Goal: Communication & Community: Ask a question

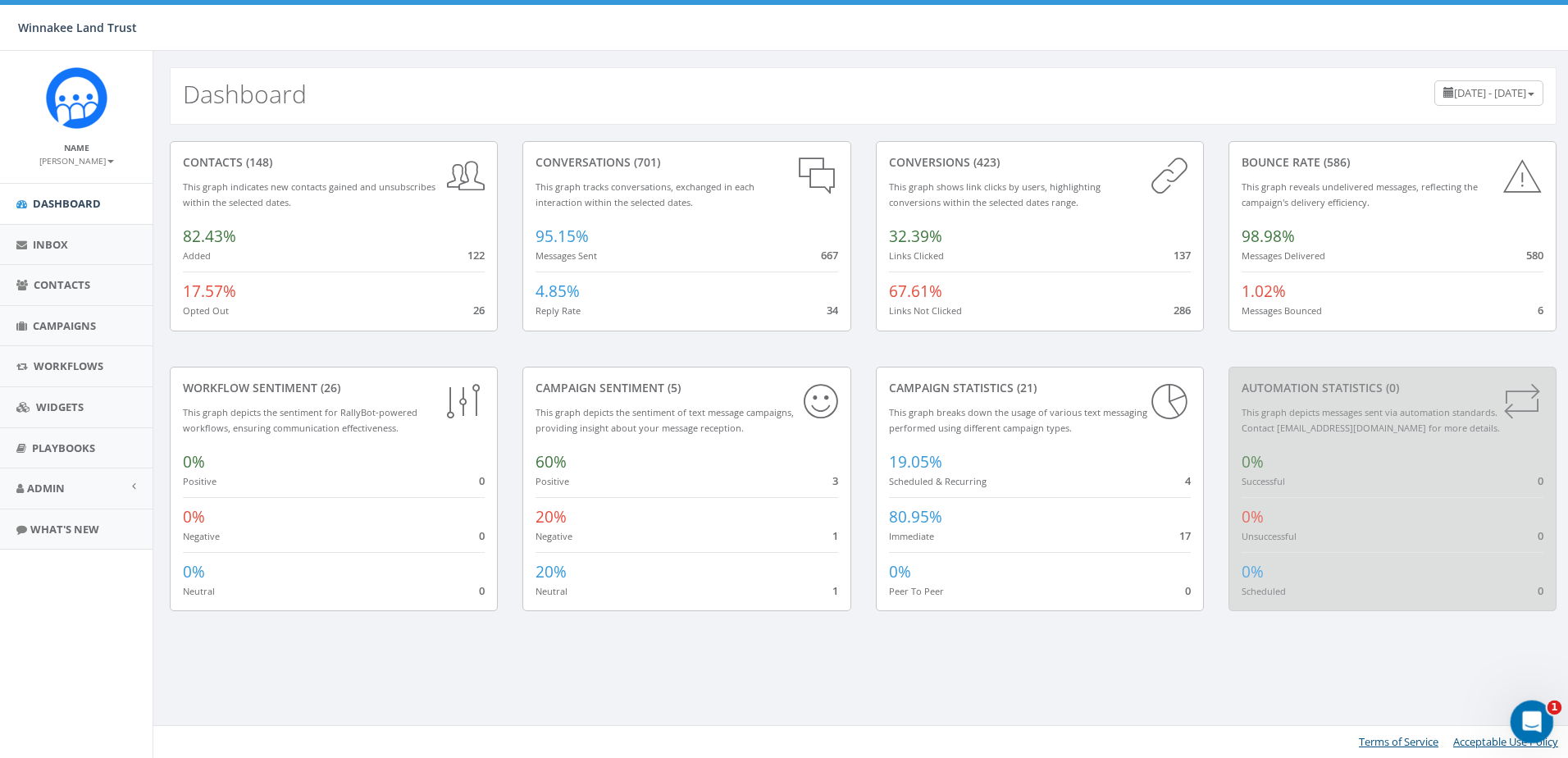
click at [1521, 716] on icon "Open Intercom Messenger" at bounding box center [1530, 719] width 27 height 27
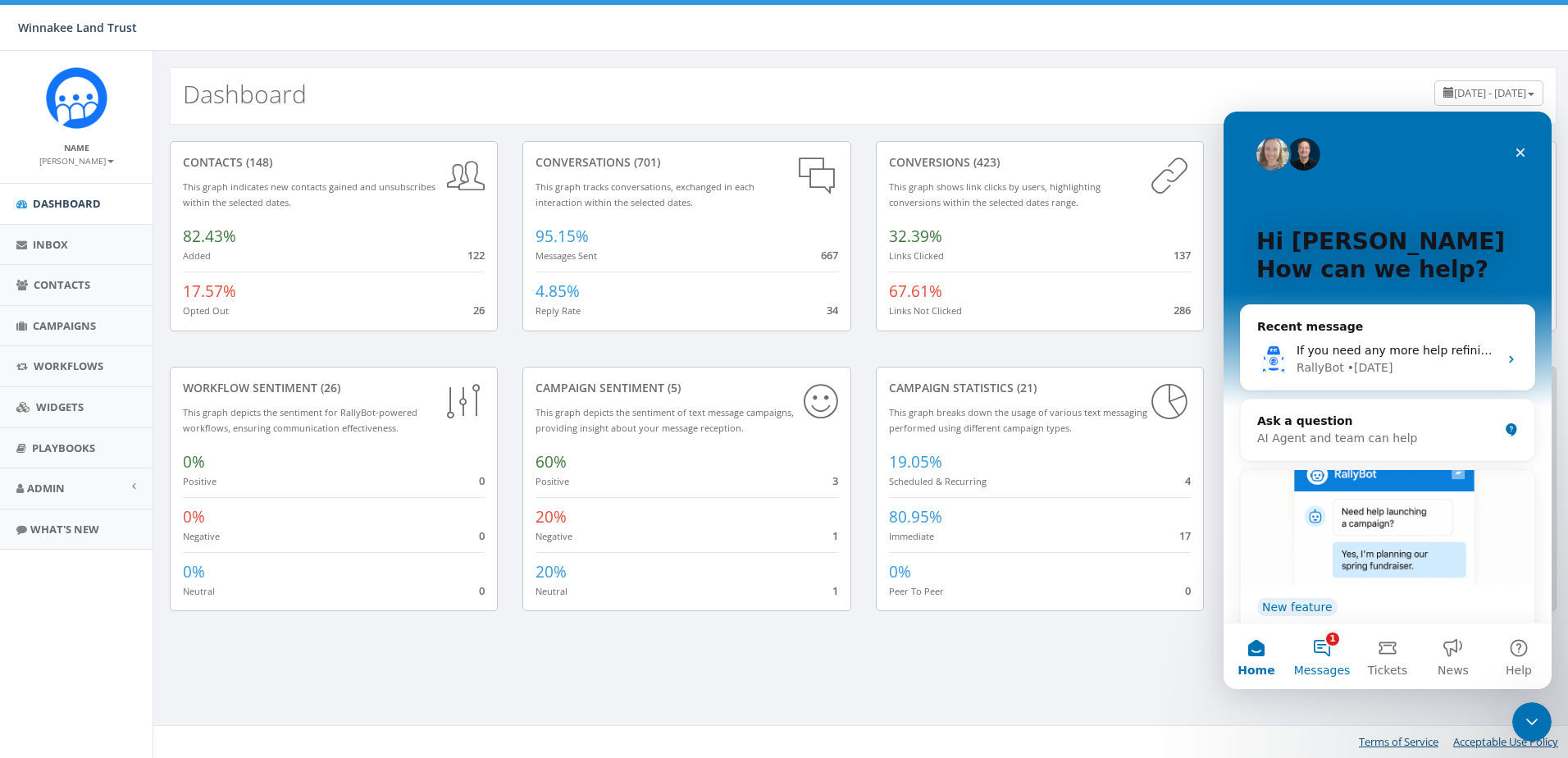
click at [1328, 650] on button "1 Messages" at bounding box center [1322, 656] width 66 height 66
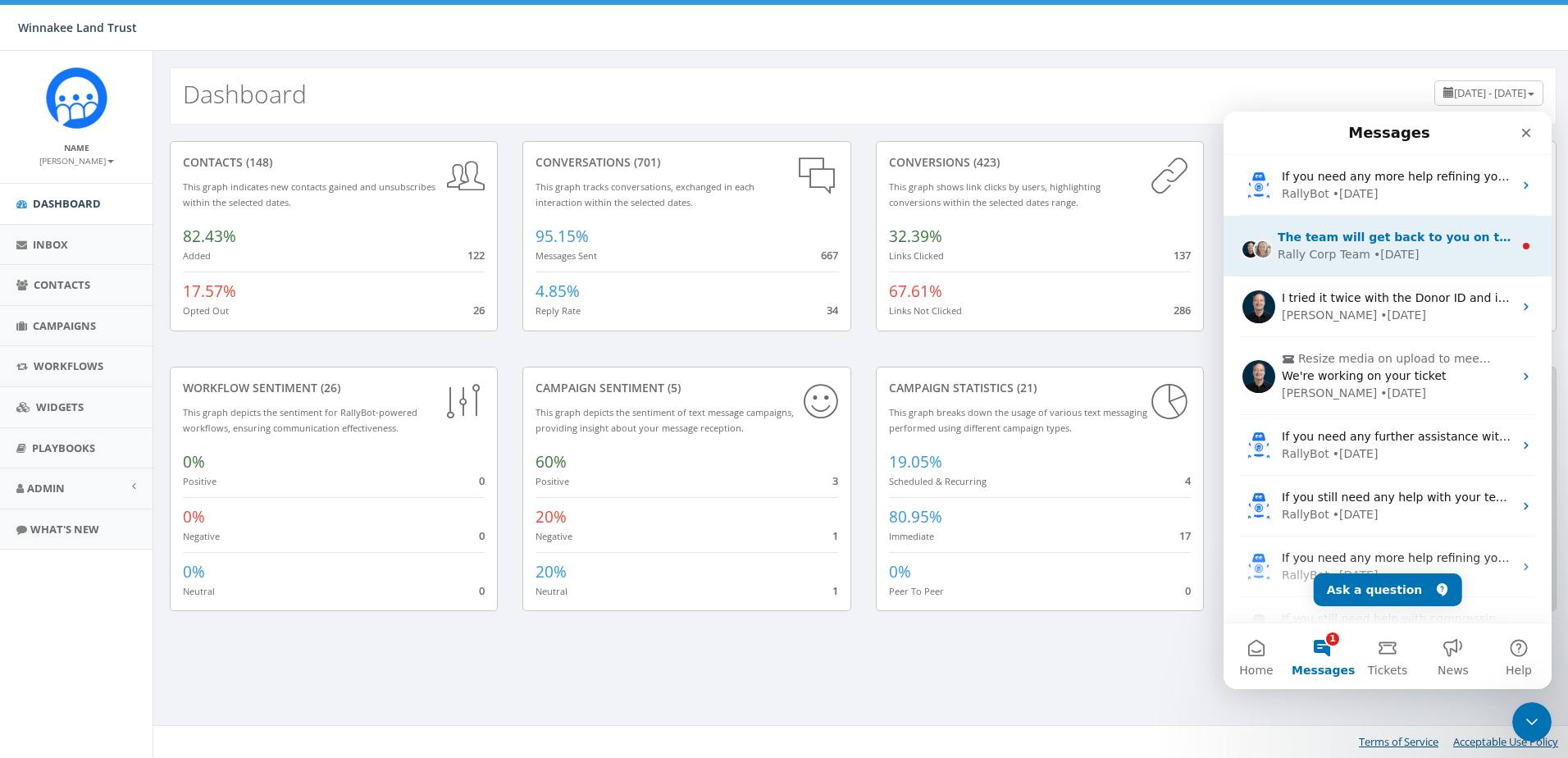
click at [1362, 268] on div "The team will get back to you on this. Rally Corp Team typically replies in und…" at bounding box center [1388, 246] width 328 height 61
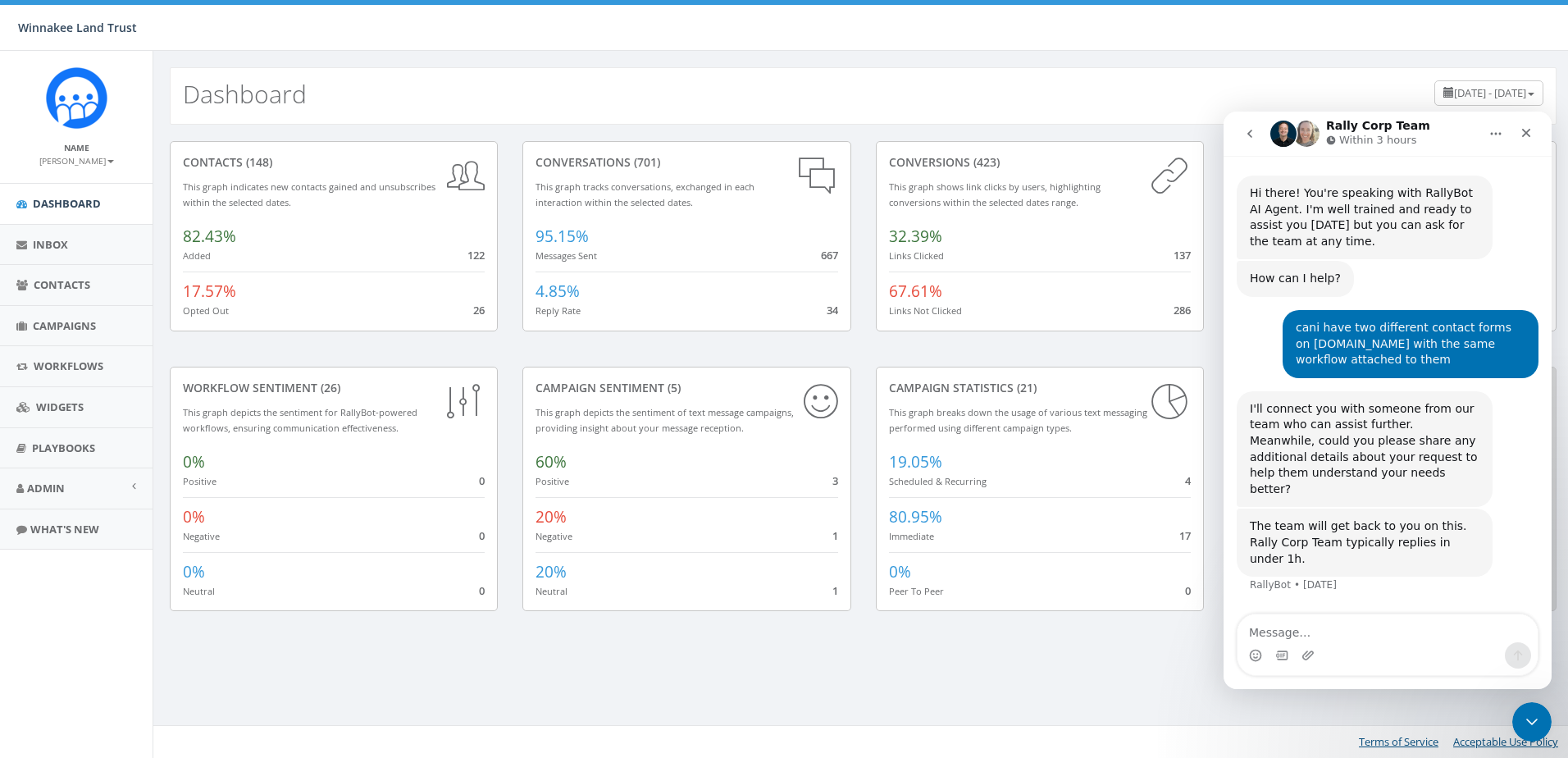
click at [1246, 131] on icon "go back" at bounding box center [1250, 134] width 14 height 14
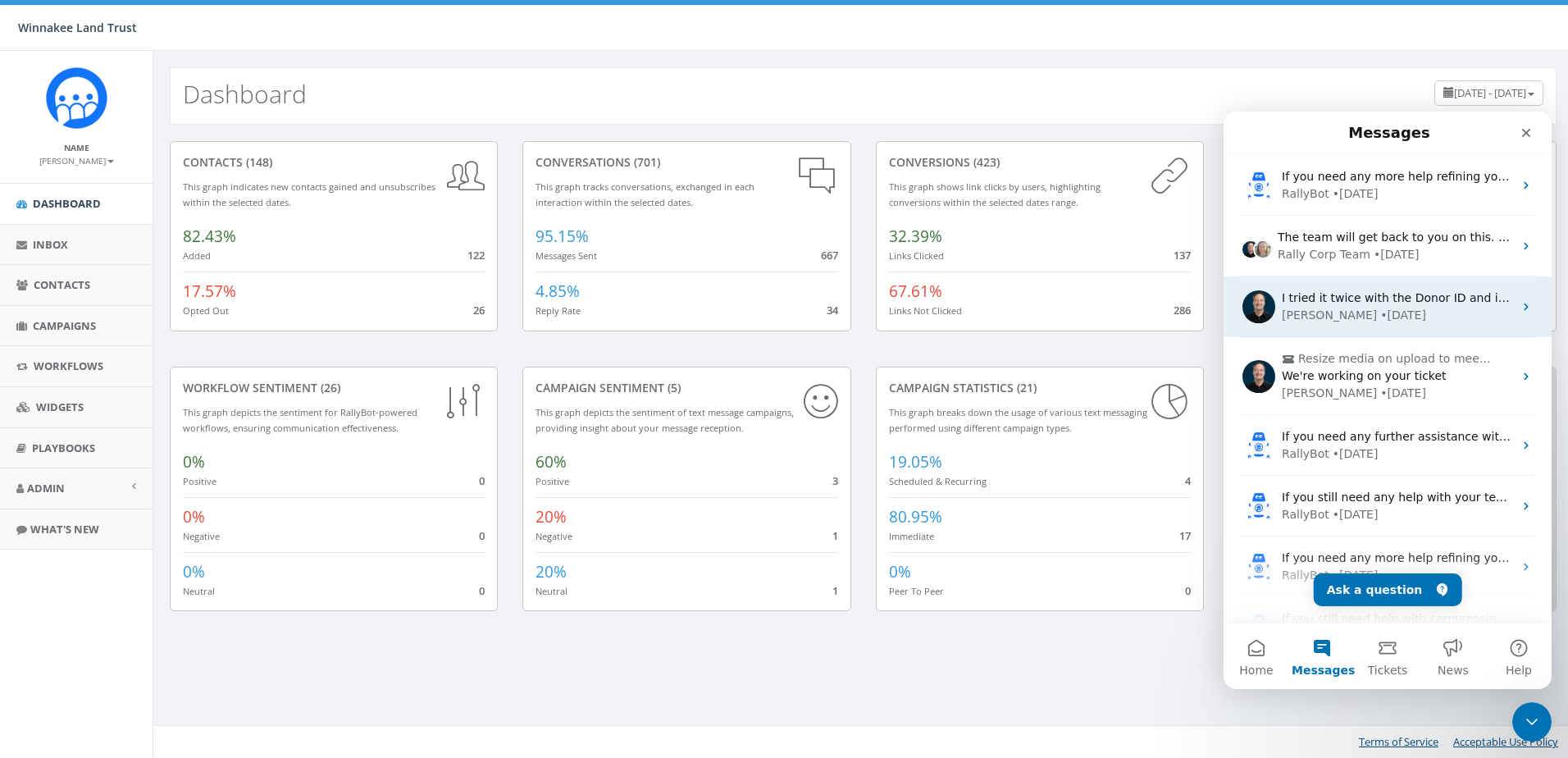
click at [1380, 310] on div "• [DATE]" at bounding box center [1403, 315] width 46 height 17
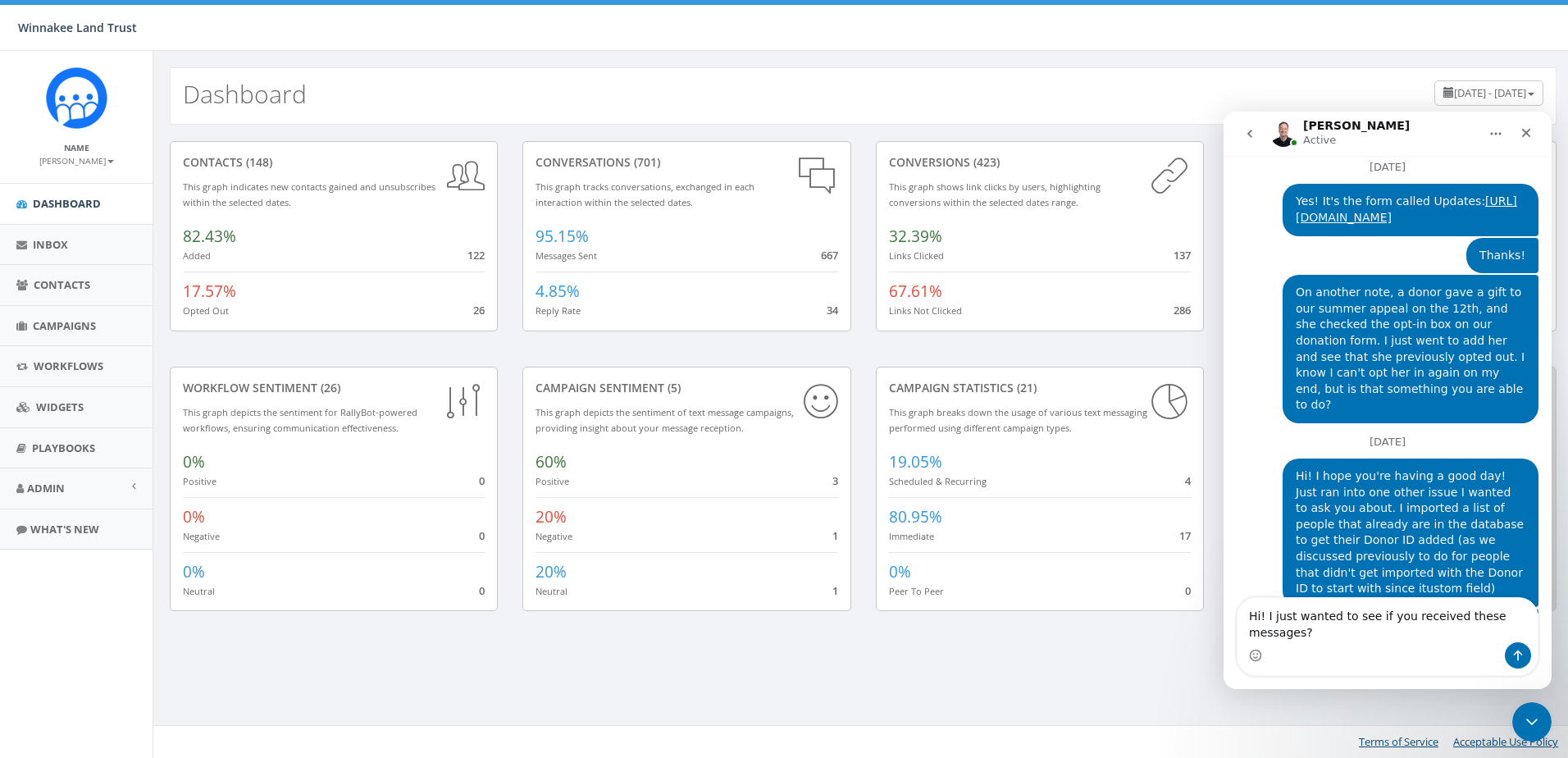
scroll to position [2020, 0]
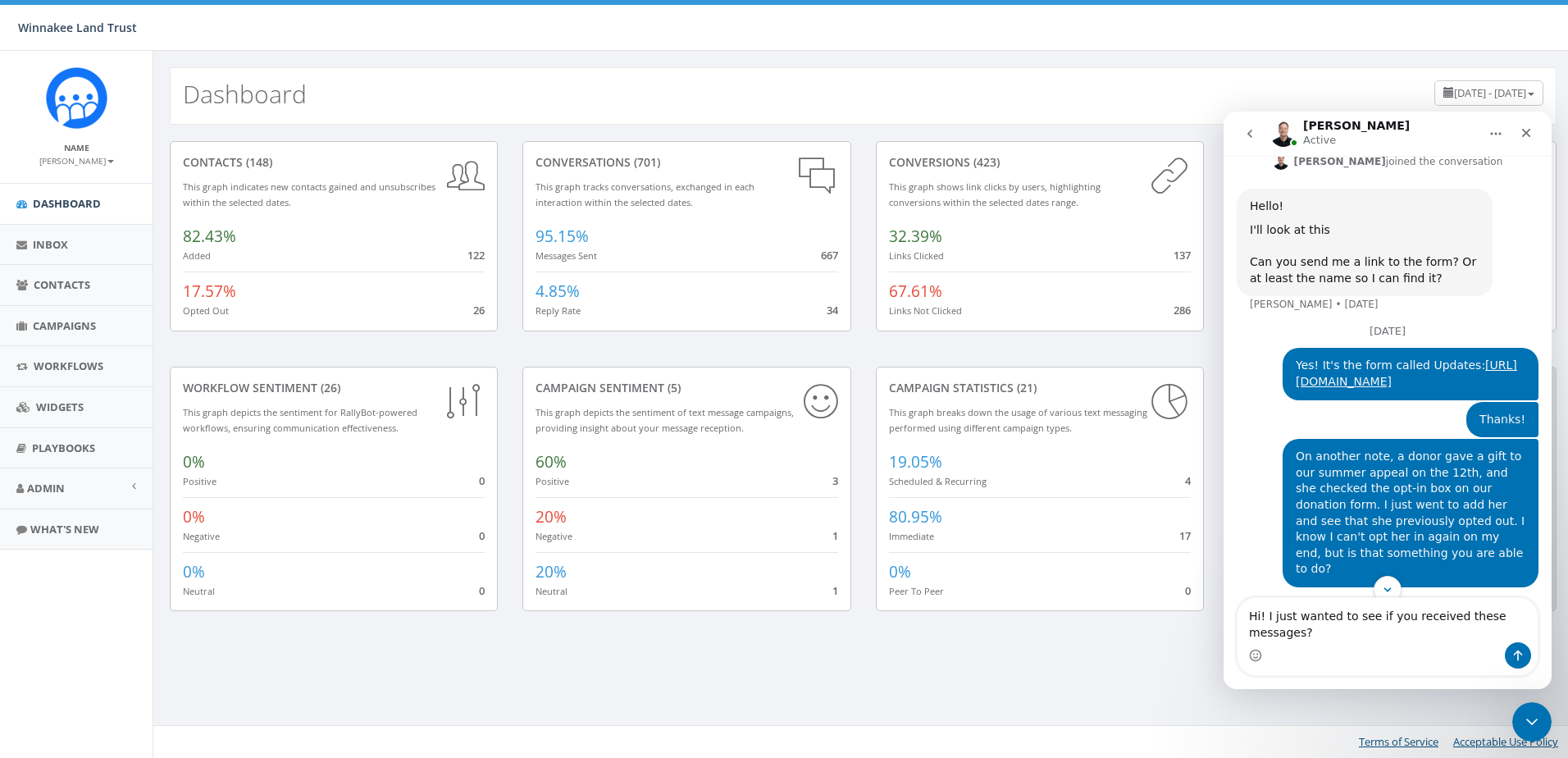
type textarea "Hi! I just wanted to see if you received these messages?"
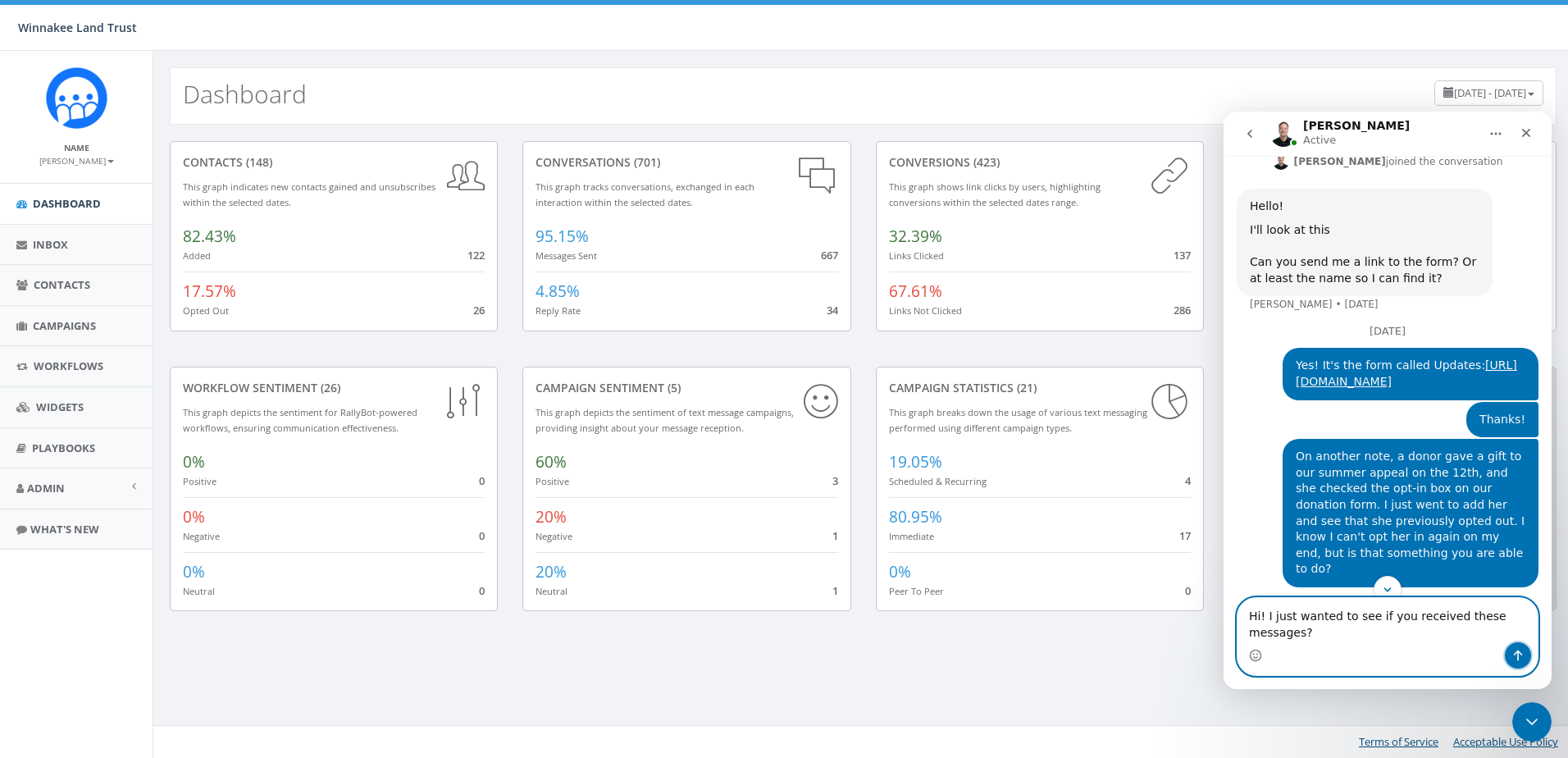
click at [1519, 655] on icon "Send a message…" at bounding box center [1519, 656] width 14 height 14
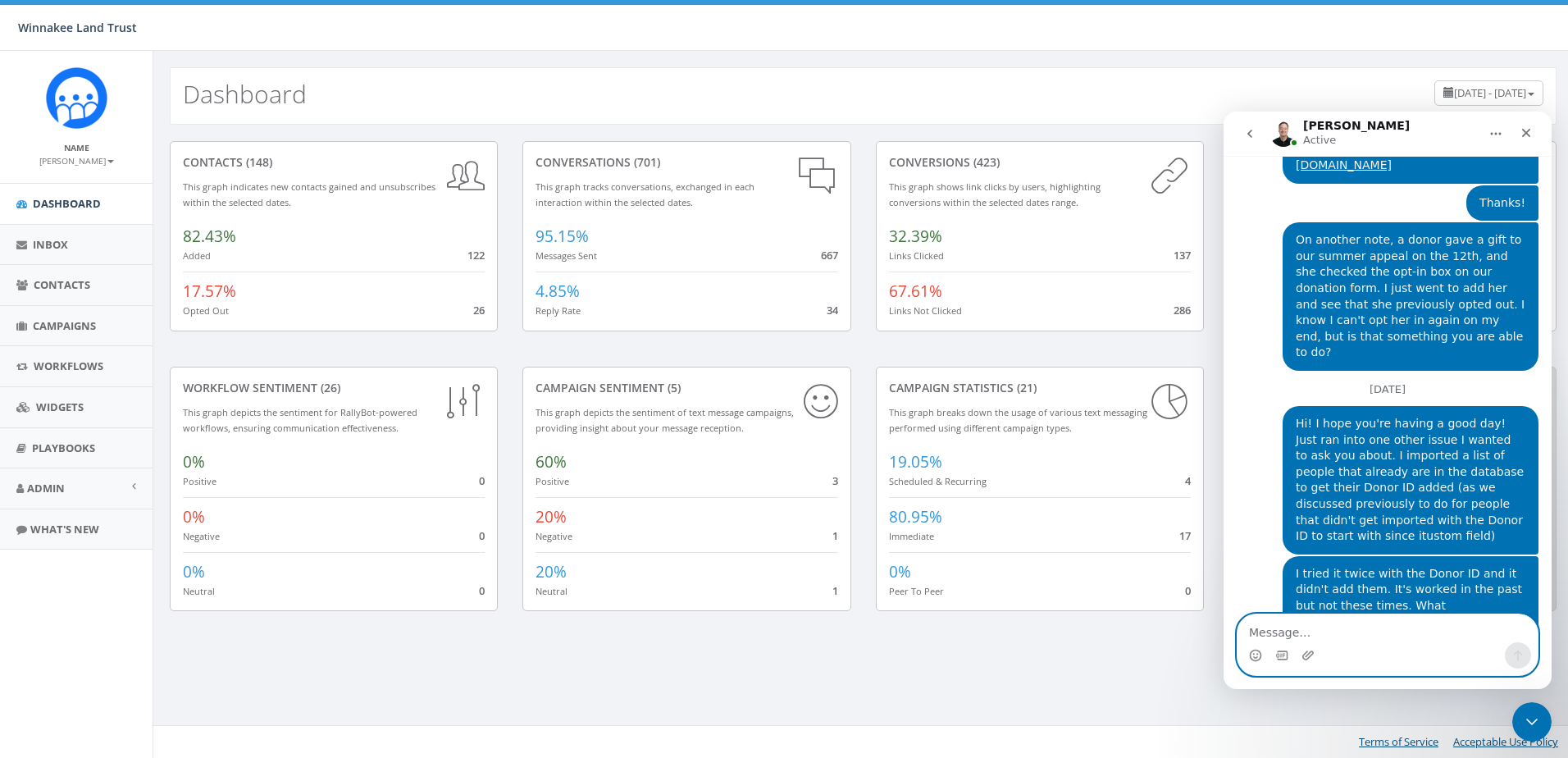
scroll to position [2271, 0]
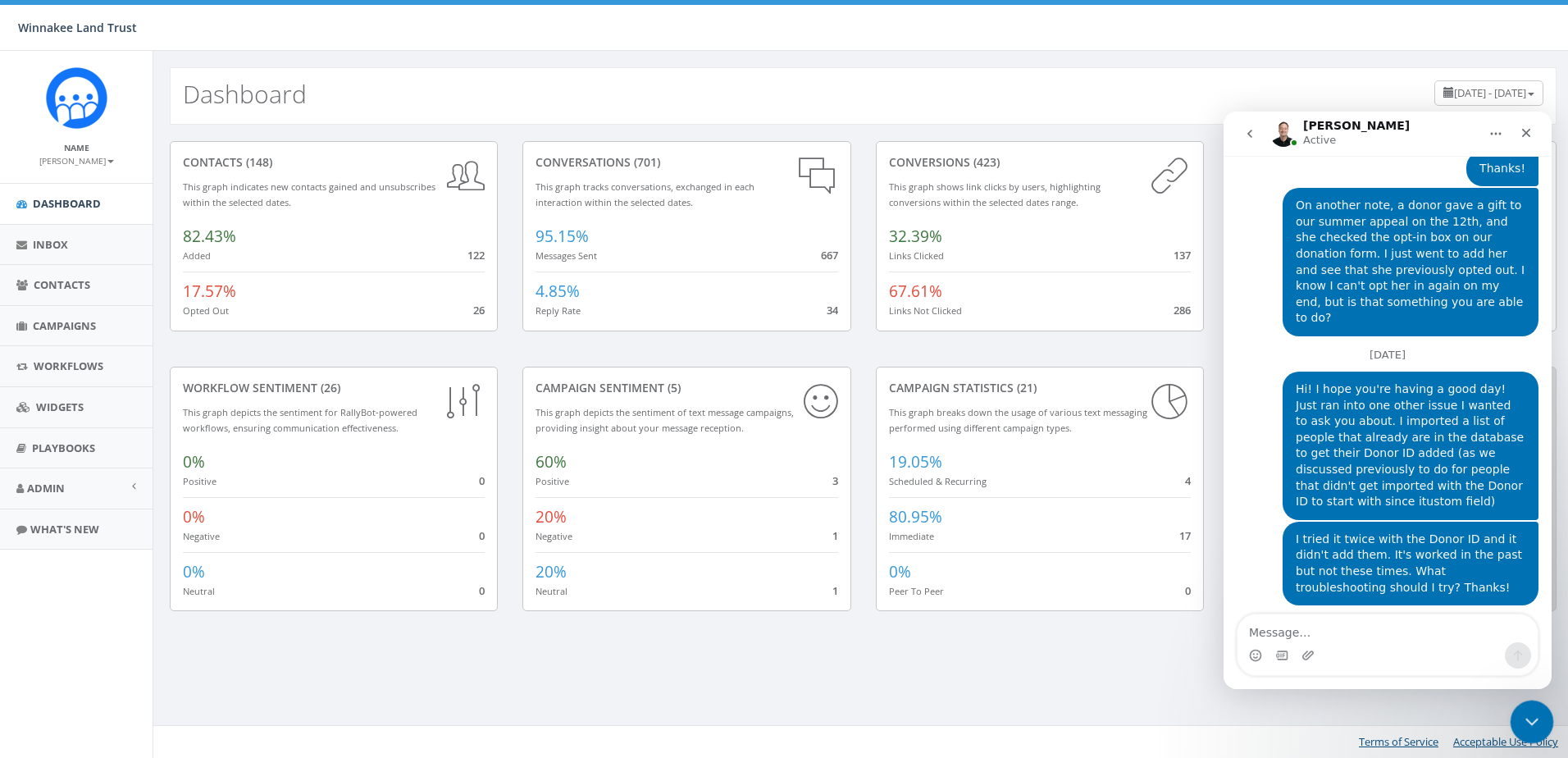
click at [1539, 720] on div "Close Intercom Messenger" at bounding box center [1529, 719] width 40 height 40
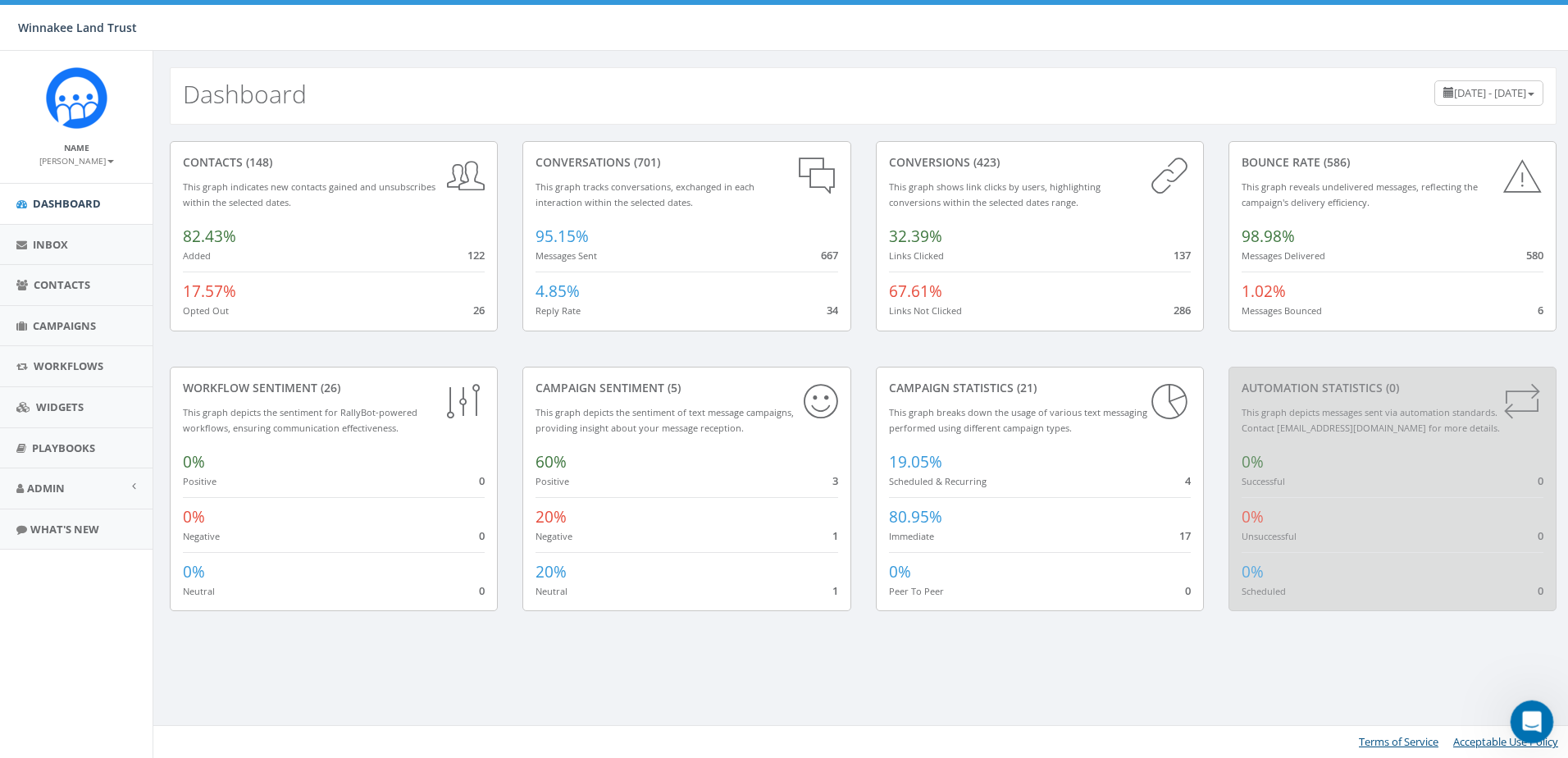
click at [1526, 714] on icon "Open Intercom Messenger" at bounding box center [1530, 719] width 27 height 27
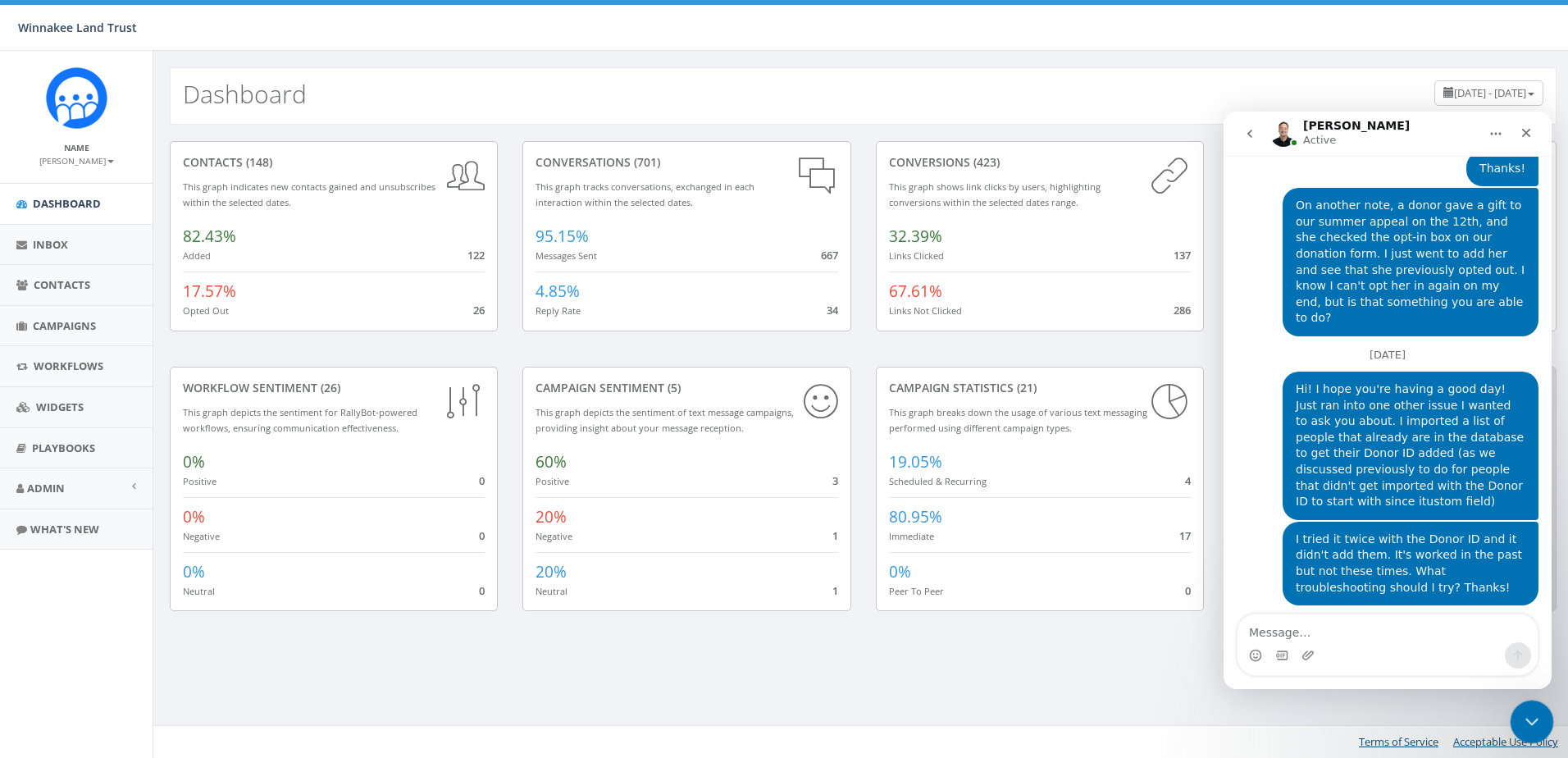
click at [1523, 714] on icon "Close Intercom Messenger" at bounding box center [1529, 719] width 19 height 19
